Goal: Find specific page/section: Find specific page/section

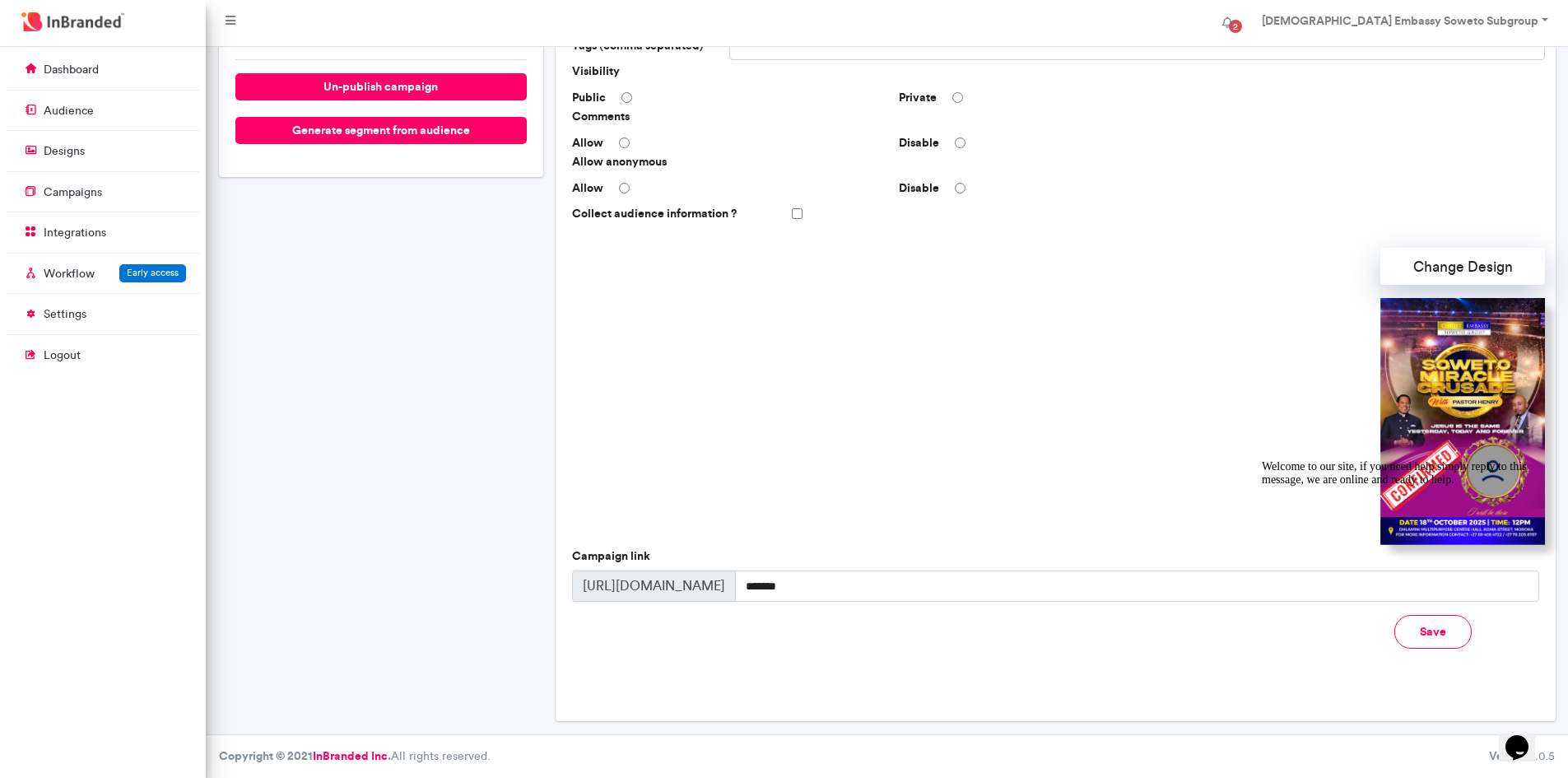
scroll to position [8, 1]
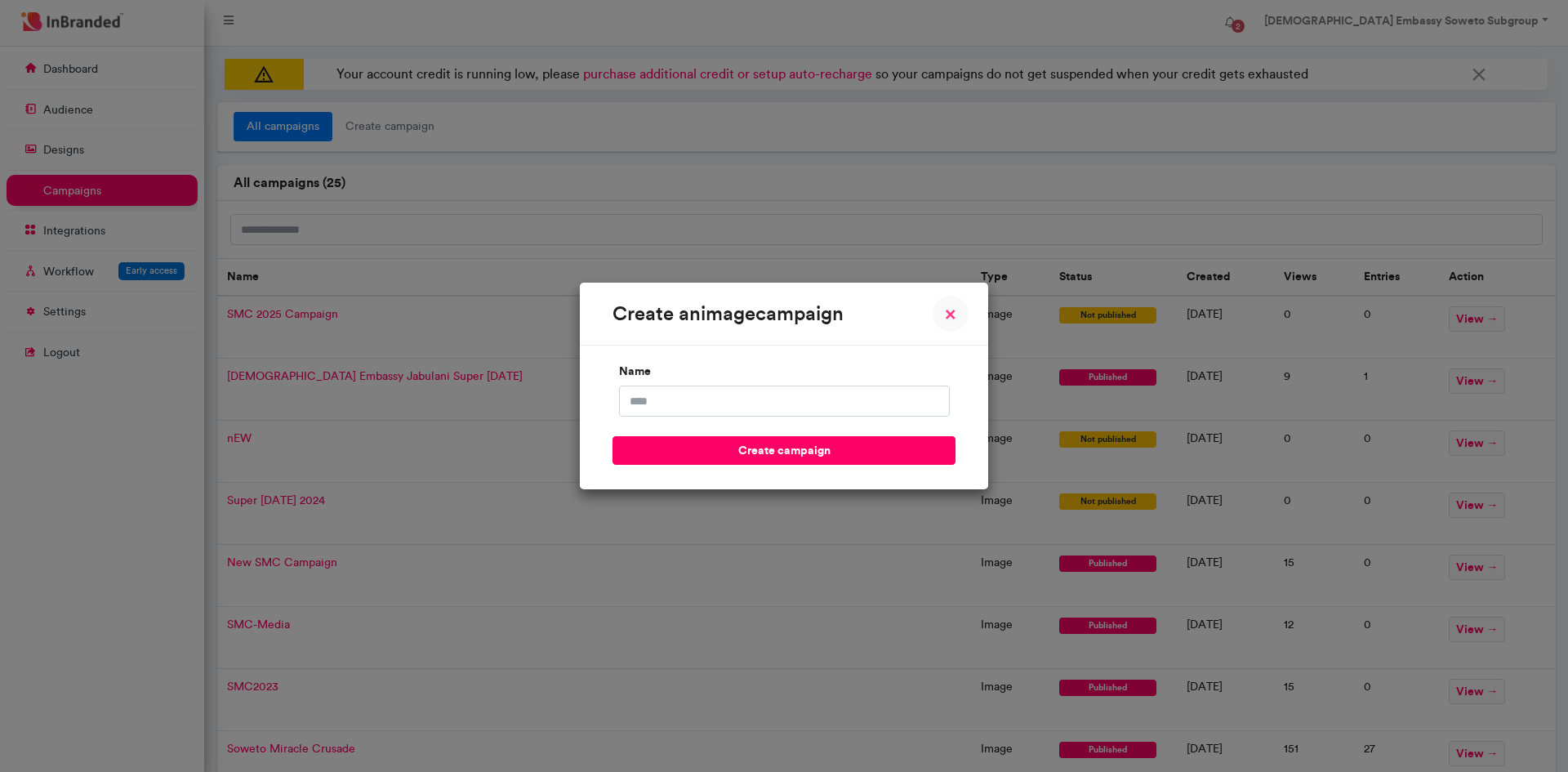
click at [944, 317] on button "× Close" at bounding box center [950, 313] width 36 height 36
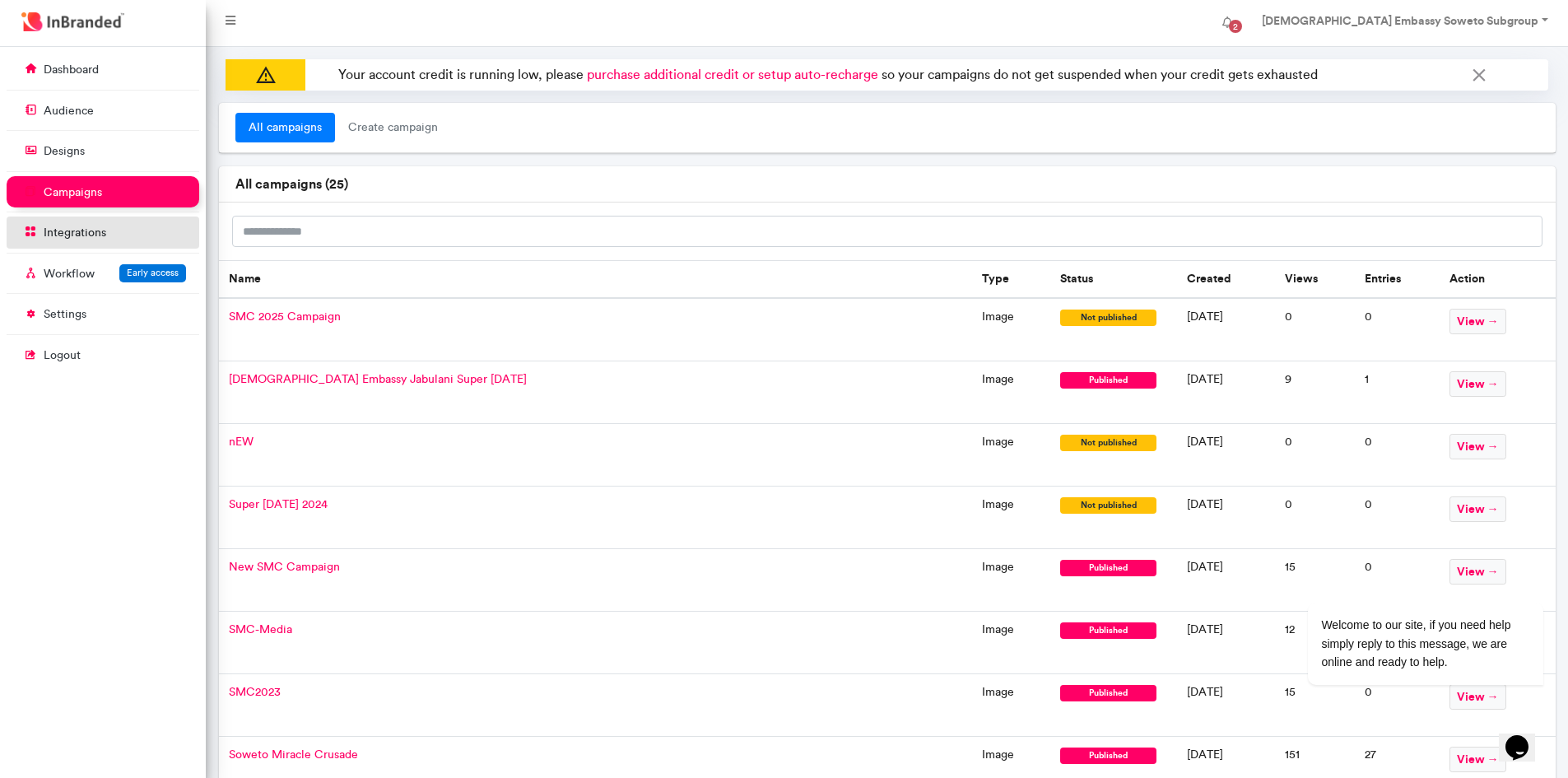
scroll to position [8, 1]
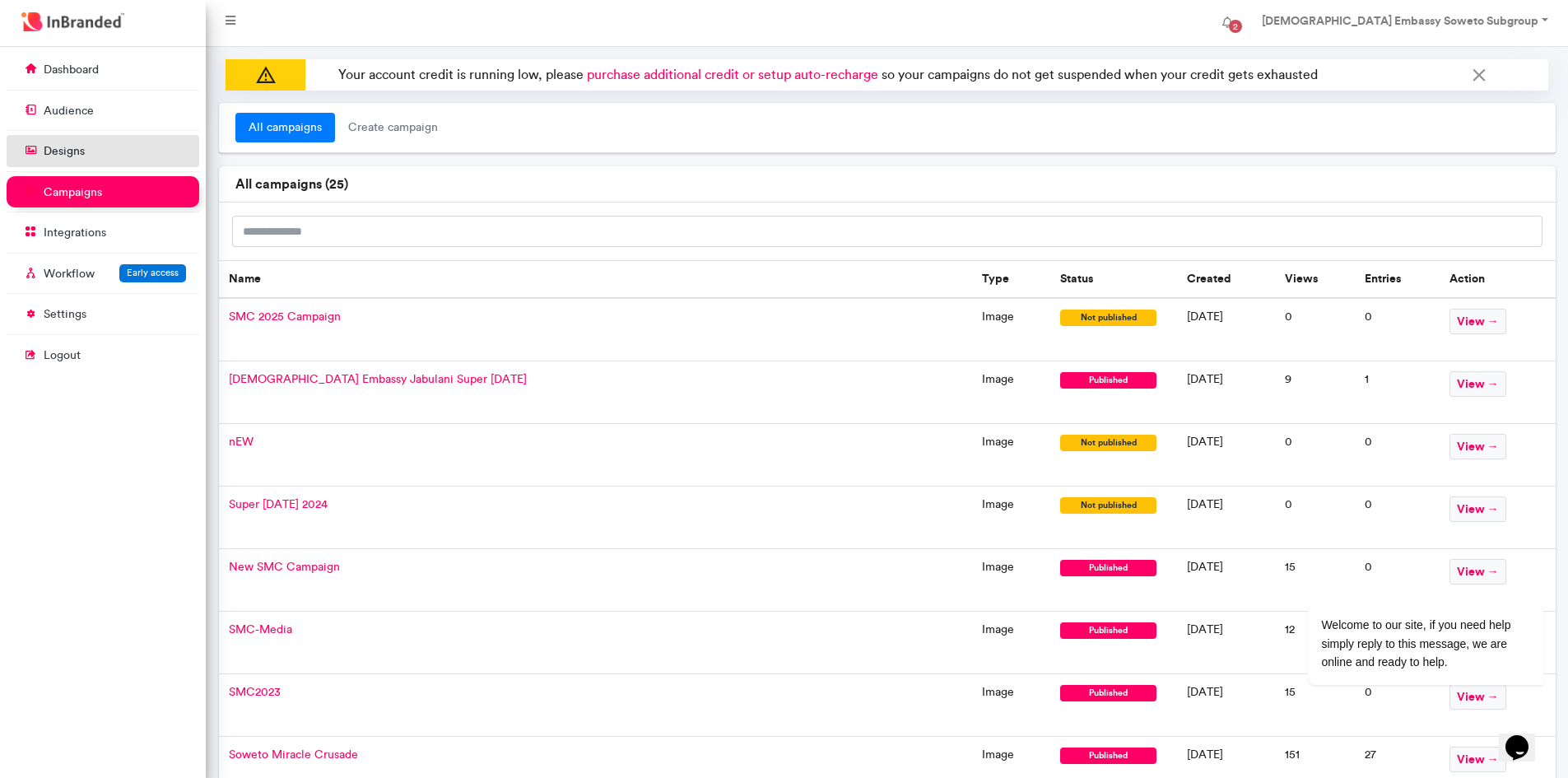
click at [100, 149] on link "designs" at bounding box center [103, 150] width 192 height 31
